Goal: Transaction & Acquisition: Purchase product/service

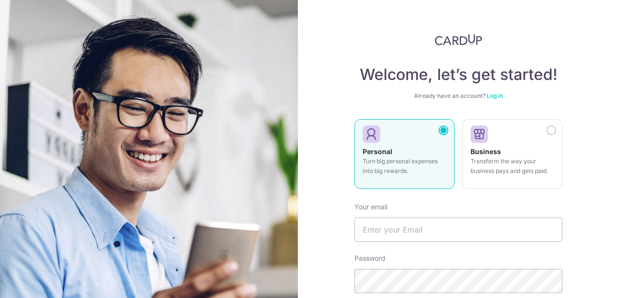
click at [502, 96] on link "Log in" at bounding box center [495, 95] width 16 height 7
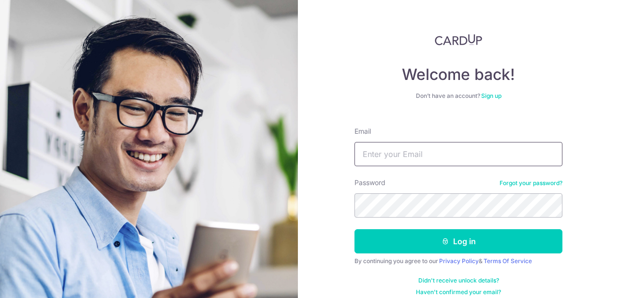
type input "shruti@cardup.co"
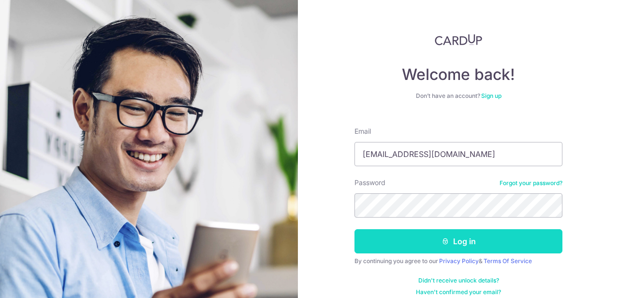
click at [443, 251] on button "Log in" at bounding box center [459, 241] width 208 height 24
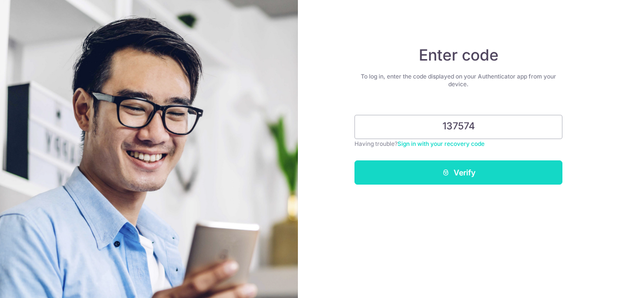
type input "137574"
click at [479, 170] on button "Verify" at bounding box center [459, 172] width 208 height 24
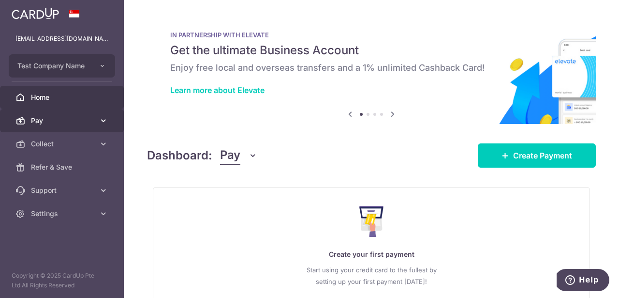
click at [94, 111] on link "Pay" at bounding box center [62, 120] width 124 height 23
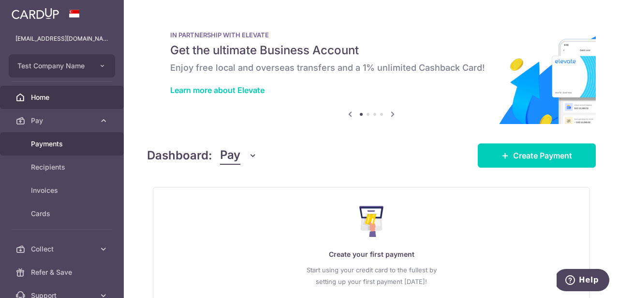
click at [81, 142] on span "Payments" at bounding box center [63, 144] width 64 height 10
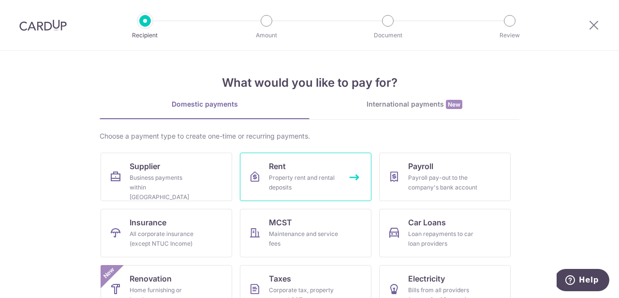
click at [258, 155] on link "Rent Property rent and rental deposits" at bounding box center [306, 176] width 132 height 48
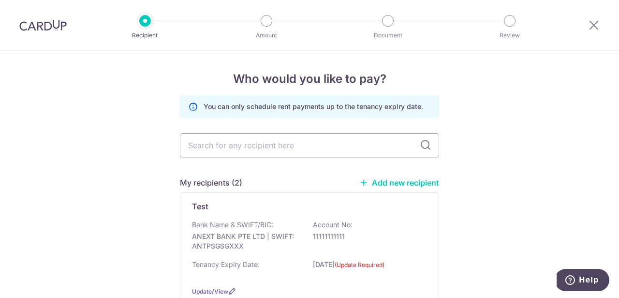
click at [401, 181] on link "Add new recipient" at bounding box center [399, 183] width 80 height 10
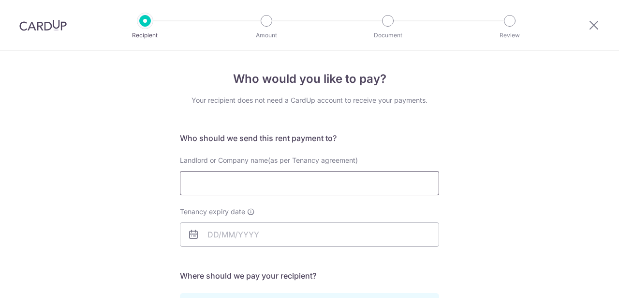
click at [262, 188] on input "Landlord or Company name(as per Tenancy agreement)" at bounding box center [309, 183] width 259 height 24
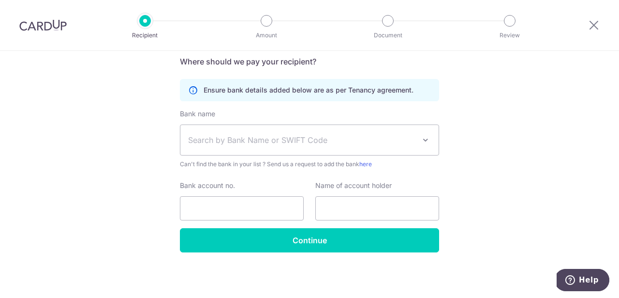
click at [218, 144] on span "Search by Bank Name or SWIFT Code" at bounding box center [301, 140] width 227 height 12
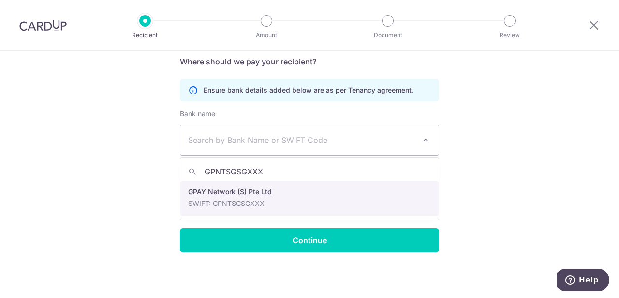
type input "GPNTSGSGXXX"
